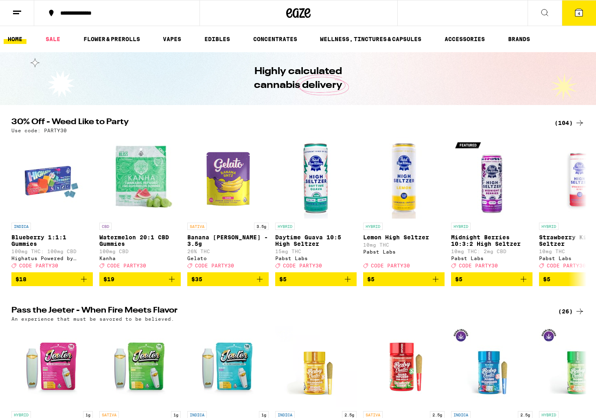
click at [580, 122] on icon at bounding box center [580, 123] width 10 height 10
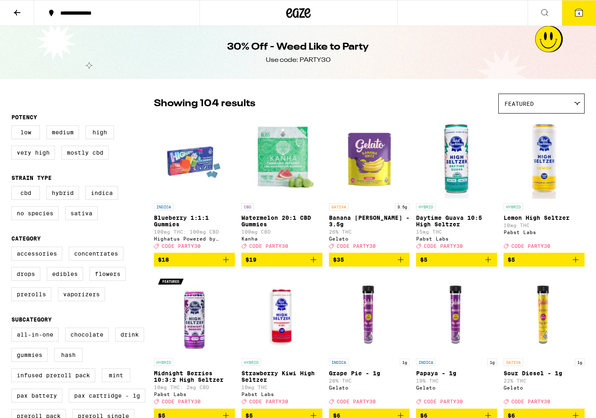
click at [301, 15] on icon at bounding box center [298, 13] width 24 height 15
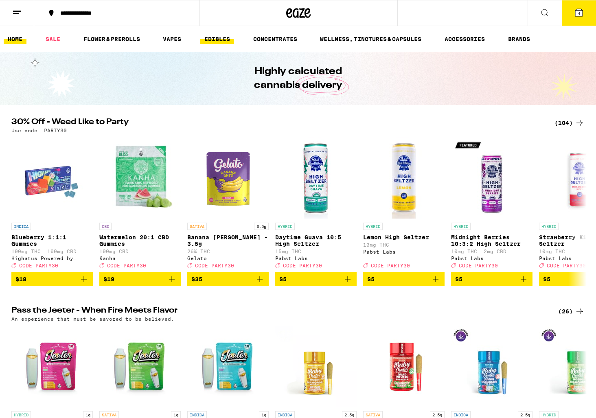
click at [215, 38] on link "EDIBLES" at bounding box center [217, 39] width 34 height 10
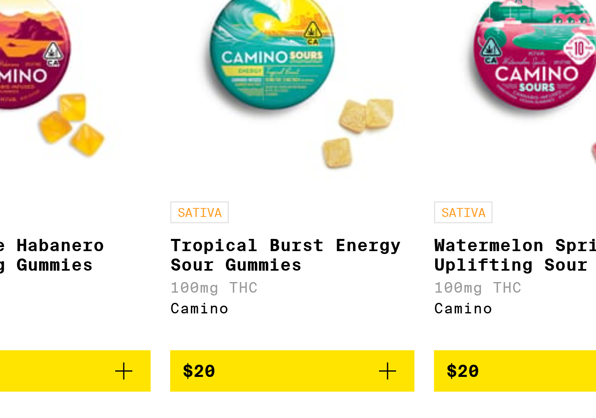
scroll to position [42, 0]
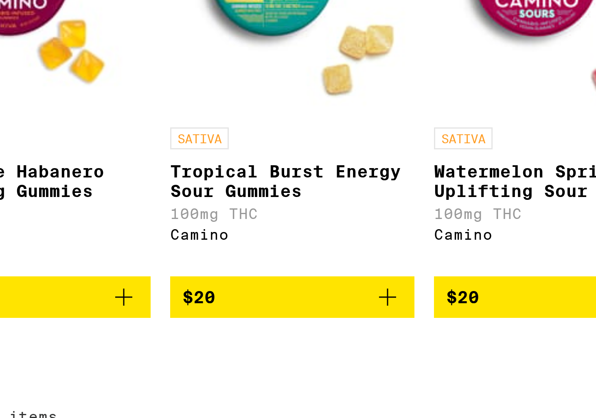
click at [309, 237] on span "$20" at bounding box center [301, 232] width 73 height 10
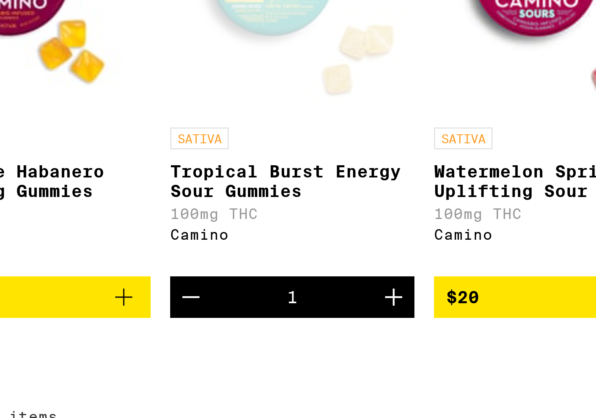
click at [244, 237] on icon "Add to bag" at bounding box center [245, 232] width 10 height 10
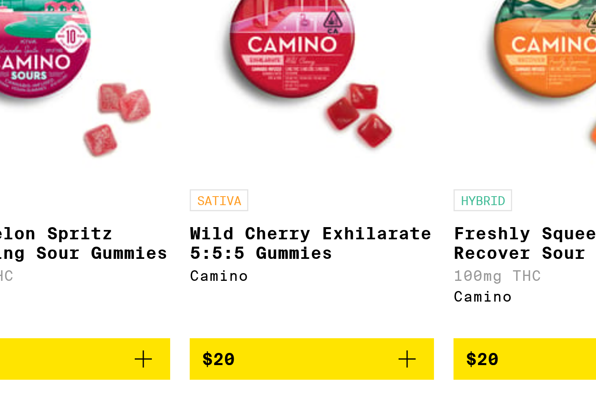
scroll to position [42, 0]
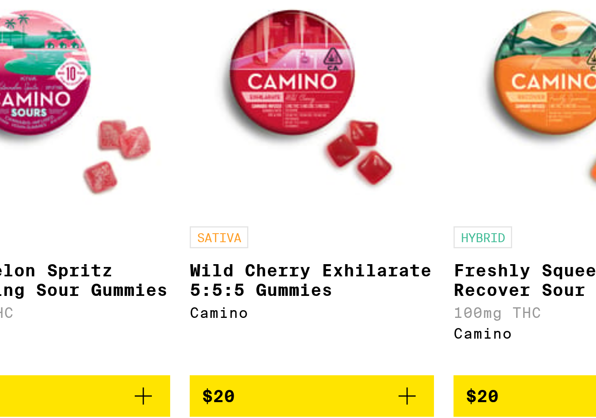
click at [307, 129] on img "Open page for Wild Cherry Exhilarate 5:5:5 Gummies from Camino" at bounding box center [307, 130] width 81 height 81
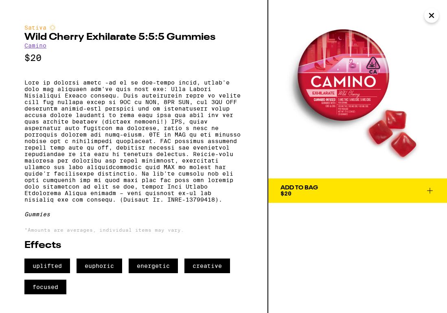
click at [359, 194] on span "Add To Bag $20" at bounding box center [357, 190] width 154 height 11
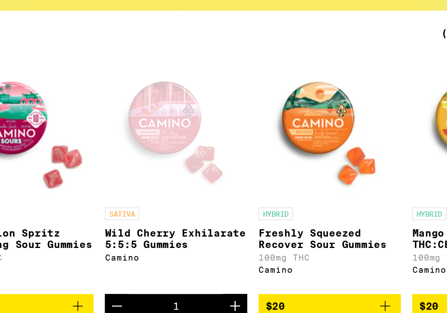
scroll to position [0, 4535]
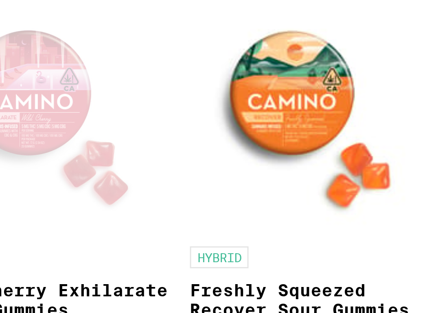
click at [353, 129] on img "Open page for Freshly Squeezed Recover Sour Gummies from Camino" at bounding box center [347, 130] width 81 height 81
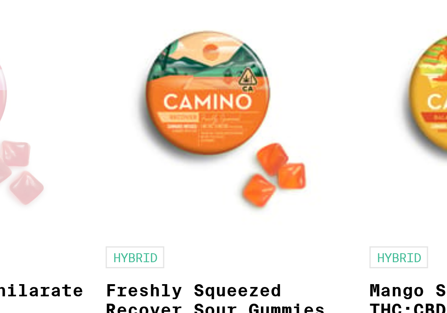
scroll to position [0, 4564]
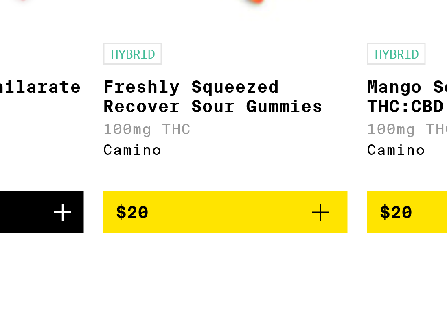
click at [350, 236] on icon "Add to bag" at bounding box center [351, 232] width 10 height 10
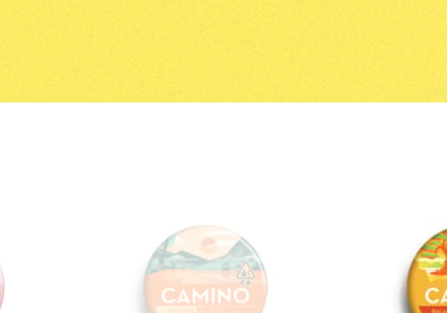
scroll to position [0, 0]
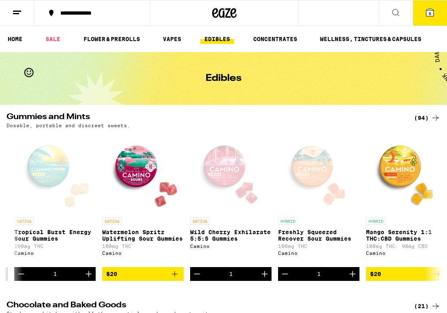
click at [430, 13] on span "8" at bounding box center [430, 13] width 2 height 5
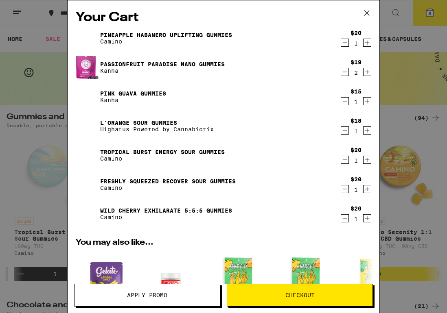
click at [346, 130] on icon "Decrement" at bounding box center [344, 131] width 7 height 10
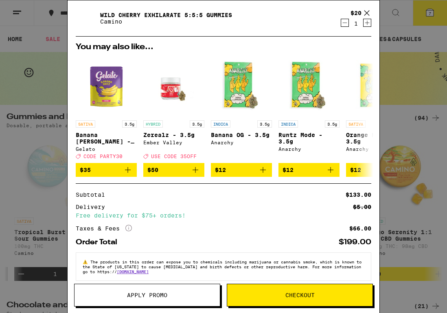
scroll to position [179, 0]
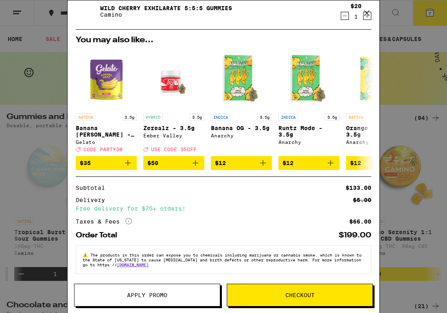
click at [366, 11] on icon at bounding box center [367, 13] width 12 height 12
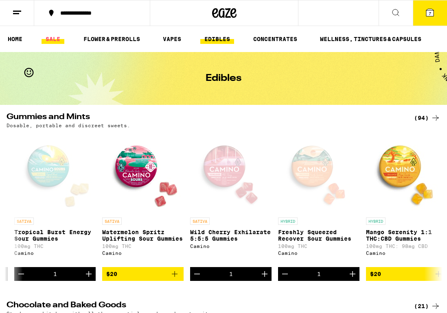
click at [56, 40] on link "SALE" at bounding box center [53, 39] width 23 height 10
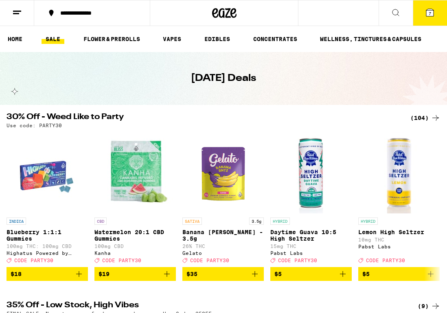
click at [430, 13] on span "7" at bounding box center [430, 13] width 2 height 5
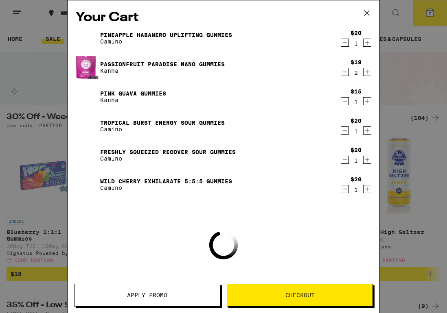
click at [173, 293] on span "Apply Promo" at bounding box center [146, 296] width 145 height 6
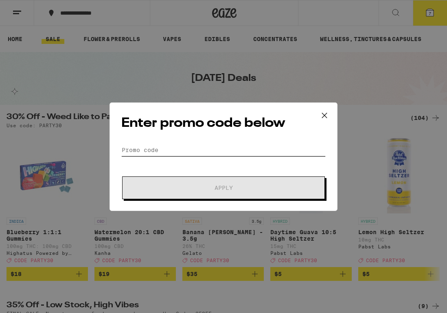
click at [173, 151] on input "Promo Code" at bounding box center [223, 150] width 204 height 12
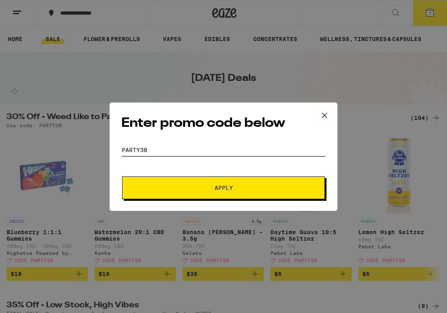
type input "party30"
click at [258, 193] on button "Apply" at bounding box center [223, 188] width 203 height 23
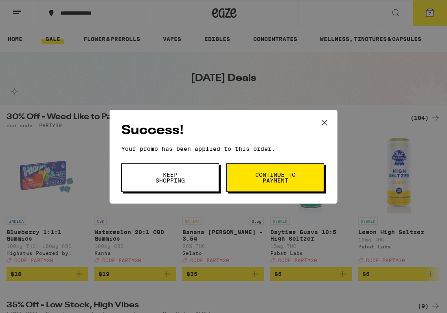
click at [236, 163] on div "Success! Your promo has been applied to this order. Promo Code party30 Keep Sho…" at bounding box center [223, 157] width 228 height 94
click at [246, 182] on button "Continue to payment" at bounding box center [275, 178] width 98 height 28
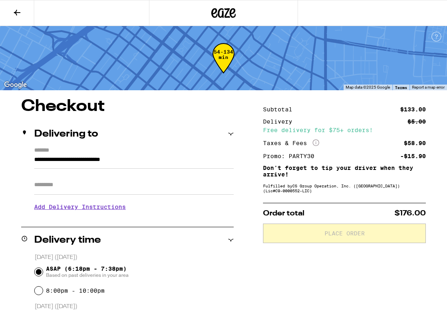
click at [18, 8] on icon at bounding box center [17, 13] width 10 height 10
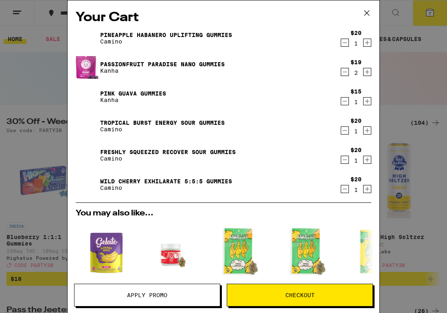
click at [344, 46] on icon "Decrement" at bounding box center [344, 43] width 7 height 10
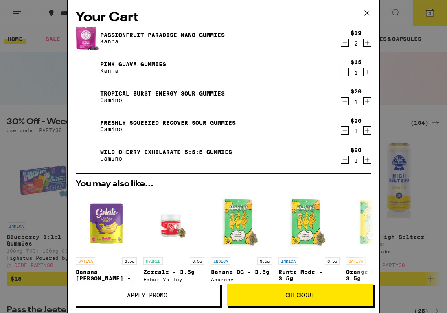
click at [346, 101] on icon "Decrement" at bounding box center [344, 101] width 7 height 10
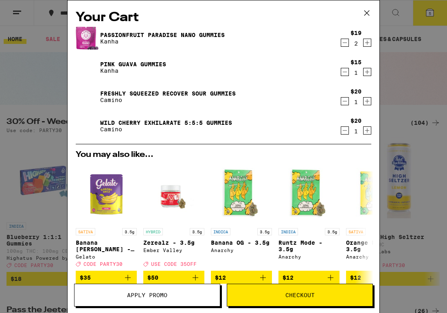
click at [172, 123] on link "Wild Cherry Exhilarate 5:5:5 Gummies" at bounding box center [166, 123] width 132 height 7
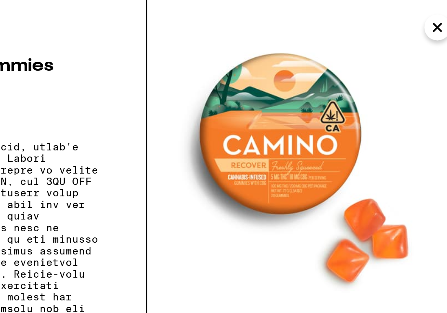
click at [430, 15] on icon "Close" at bounding box center [432, 15] width 10 height 12
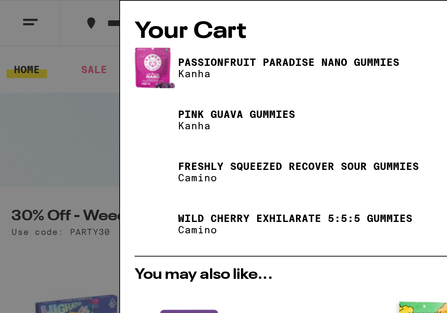
click at [131, 93] on link "Freshly Squeezed Recover Sour Gummies" at bounding box center [168, 93] width 136 height 7
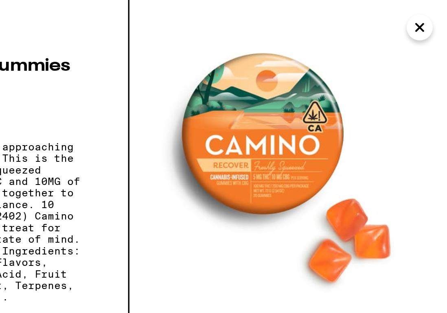
click at [431, 18] on icon "Close" at bounding box center [432, 15] width 10 height 12
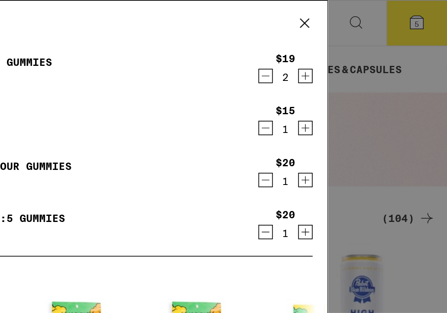
click at [431, 18] on div "Your Cart Passionfruit Paradise Nano Gummies Kanha $19 2 Pink Guava Gummies Kan…" at bounding box center [223, 156] width 447 height 313
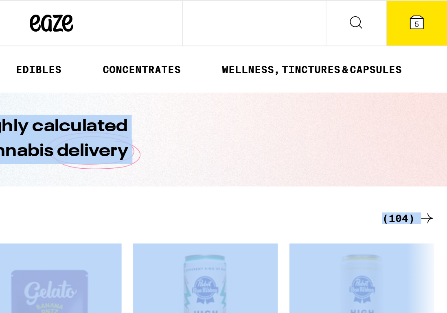
drag, startPoint x: 431, startPoint y: 18, endPoint x: 443, endPoint y: 36, distance: 21.6
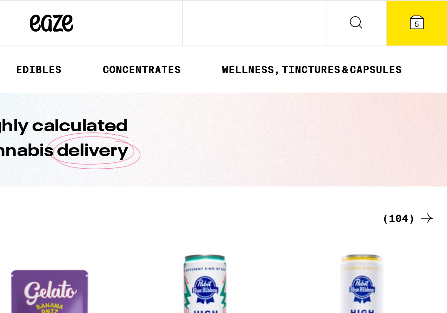
click at [430, 14] on span "5" at bounding box center [430, 13] width 2 height 5
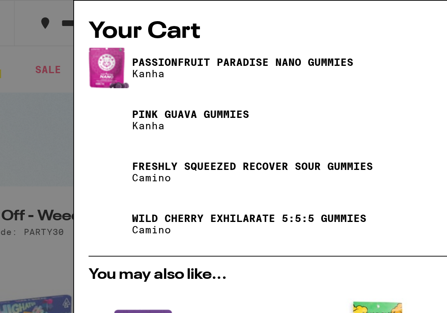
click at [182, 123] on link "Wild Cherry Exhilarate 5:5:5 Gummies" at bounding box center [166, 123] width 132 height 7
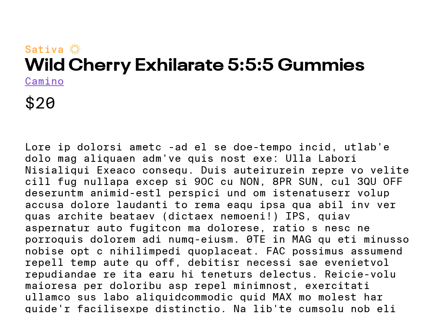
click at [231, 40] on h2 "Wild Cherry Exhilarate 5:5:5 Gummies" at bounding box center [133, 38] width 219 height 10
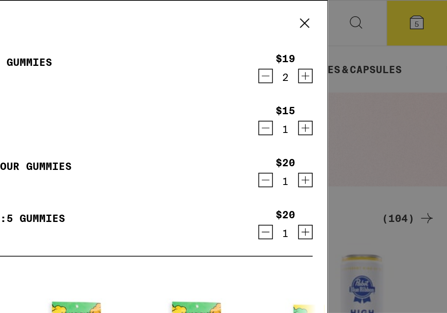
click at [429, 13] on div "Your Cart Passionfruit Paradise Nano Gummies Kanha $19 2 Pink Guava Gummies Kan…" at bounding box center [223, 156] width 447 height 313
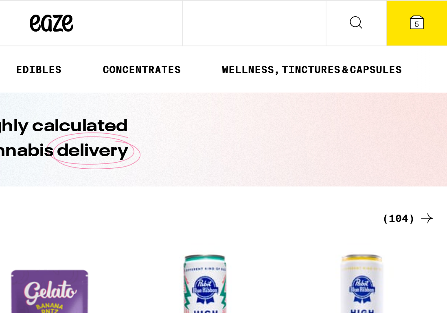
click at [429, 14] on span "5" at bounding box center [430, 13] width 2 height 5
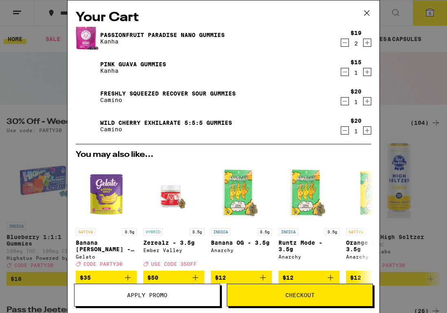
click at [345, 101] on icon "Decrement" at bounding box center [344, 101] width 7 height 10
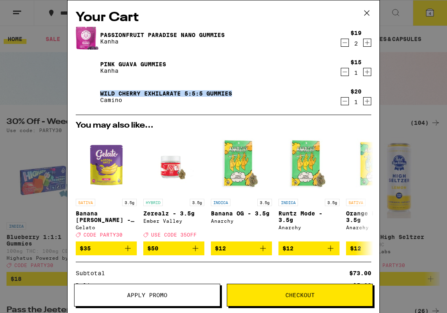
click at [346, 102] on icon "Decrement" at bounding box center [344, 101] width 7 height 10
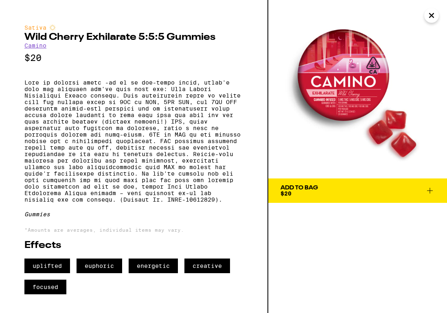
click at [401, 191] on span "Add To Bag $20" at bounding box center [357, 190] width 154 height 11
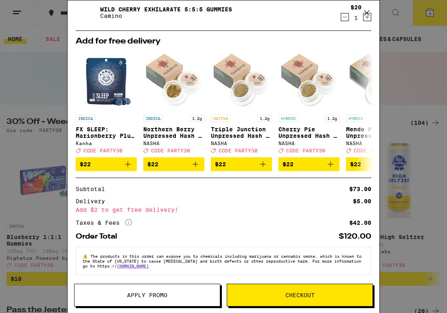
scroll to position [91, 0]
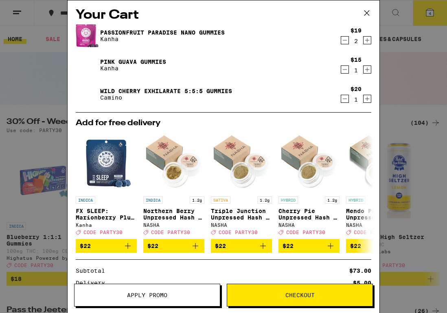
scroll to position [0, 0]
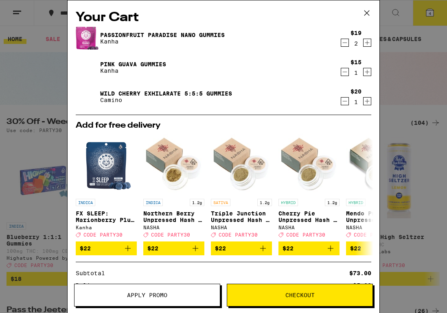
click at [366, 44] on icon "Increment" at bounding box center [366, 43] width 7 height 10
click at [346, 74] on icon "Decrement" at bounding box center [344, 72] width 7 height 10
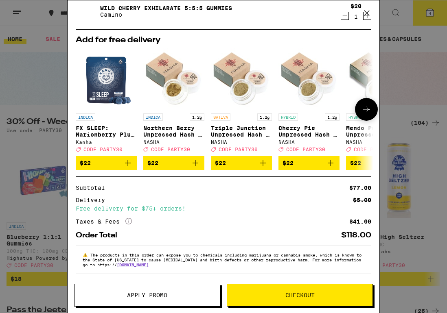
scroll to position [62, 0]
click at [160, 293] on span "Apply Promo" at bounding box center [147, 296] width 40 height 6
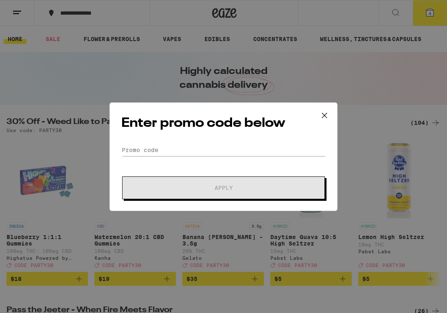
type input "TREAT30"
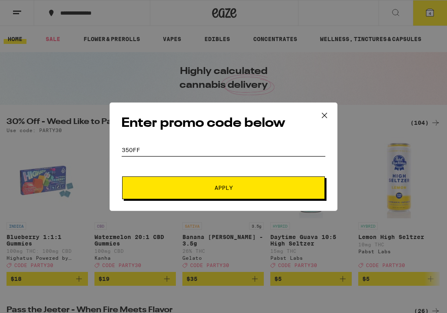
type input "35OFF"
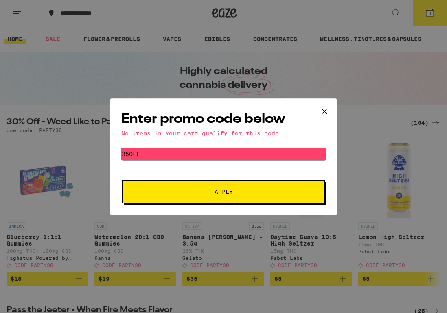
click at [217, 155] on input "35OFF" at bounding box center [223, 154] width 204 height 12
drag, startPoint x: 192, startPoint y: 154, endPoint x: 108, endPoint y: 153, distance: 83.4
click at [108, 153] on div "Enter promo code below No items in your cart qualify for this code. Promo Code …" at bounding box center [223, 156] width 447 height 313
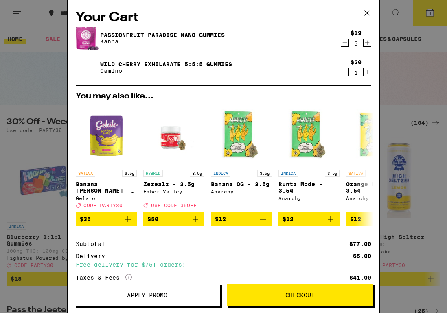
click at [165, 293] on span "Apply Promo" at bounding box center [147, 296] width 40 height 6
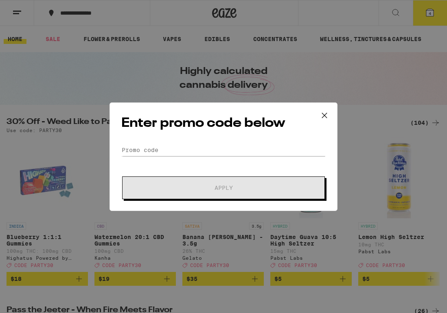
click at [198, 149] on input "Promo Code" at bounding box center [223, 150] width 204 height 12
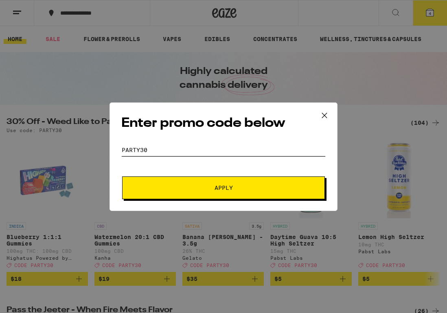
type input "party30"
click at [310, 159] on form "Promo Code party30 Apply" at bounding box center [223, 171] width 204 height 55
click at [206, 194] on button "Apply" at bounding box center [223, 188] width 203 height 23
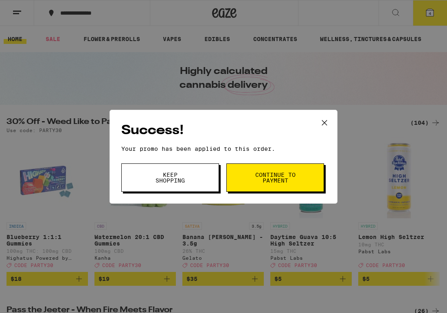
click at [297, 177] on button "Continue to payment" at bounding box center [275, 178] width 98 height 28
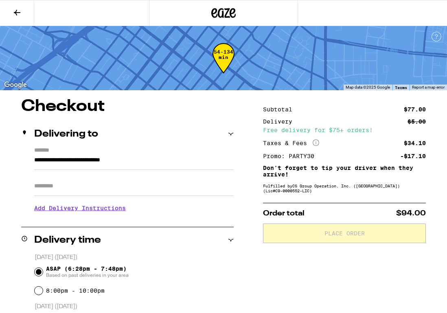
click at [18, 13] on icon at bounding box center [17, 13] width 10 height 10
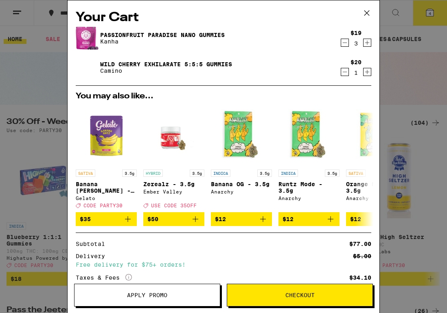
click at [368, 42] on icon "Increment" at bounding box center [366, 43] width 7 height 10
click at [344, 73] on icon "Decrement" at bounding box center [344, 72] width 7 height 10
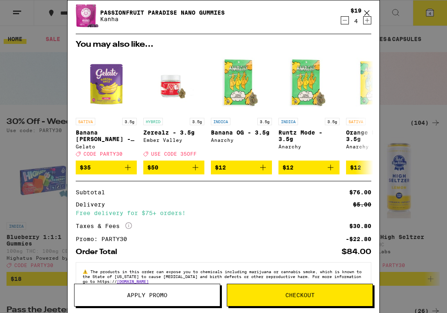
scroll to position [45, 0]
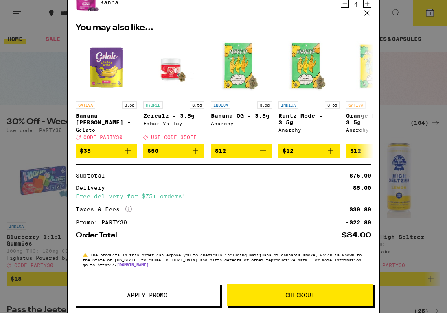
click at [366, 14] on icon at bounding box center [367, 13] width 12 height 12
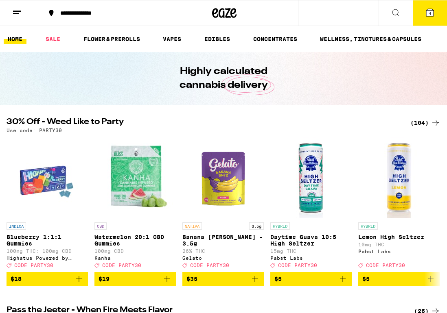
click at [427, 11] on icon at bounding box center [429, 12] width 7 height 7
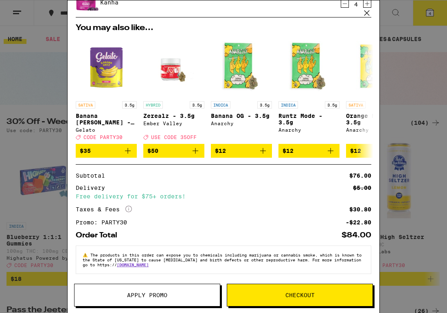
scroll to position [45, 0]
